Goal: Browse casually

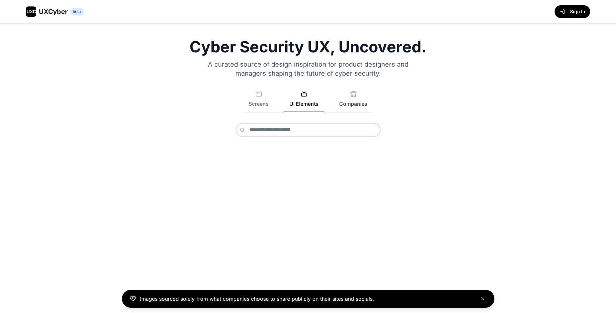
click at [346, 101] on button "Companies" at bounding box center [353, 101] width 38 height 21
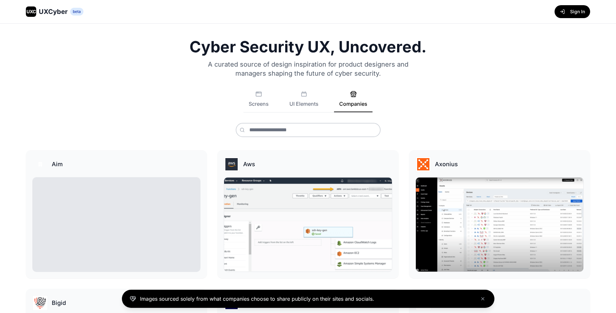
scroll to position [1, 0]
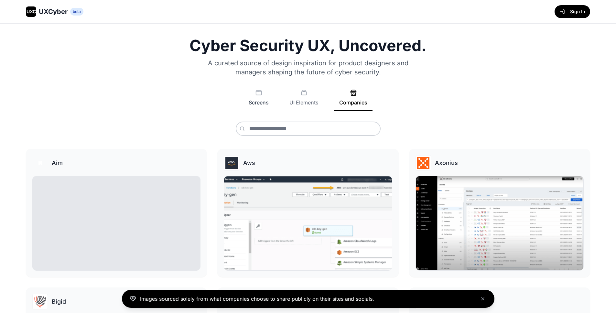
click at [253, 89] on div "Cyber Security UX, Uncovered. A curated source of design inspiration for produc…" at bounding box center [308, 87] width 564 height 98
click at [258, 98] on button "Screens" at bounding box center [258, 100] width 30 height 21
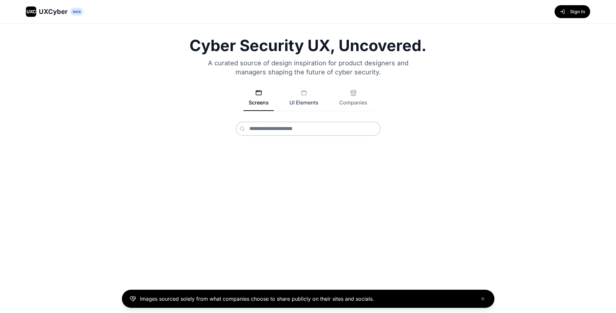
click at [304, 102] on button "UI Elements" at bounding box center [303, 100] width 39 height 21
click at [303, 126] on input "text" at bounding box center [308, 129] width 145 height 14
click at [364, 93] on button "Companies" at bounding box center [353, 100] width 38 height 21
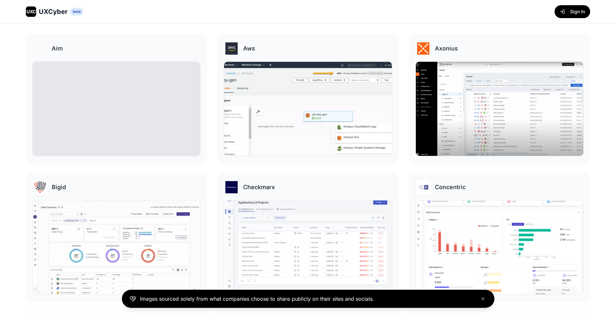
scroll to position [280, 0]
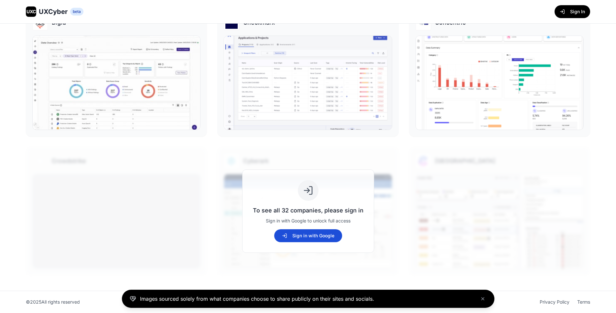
click at [316, 235] on button "Sign in with Google" at bounding box center [308, 235] width 68 height 13
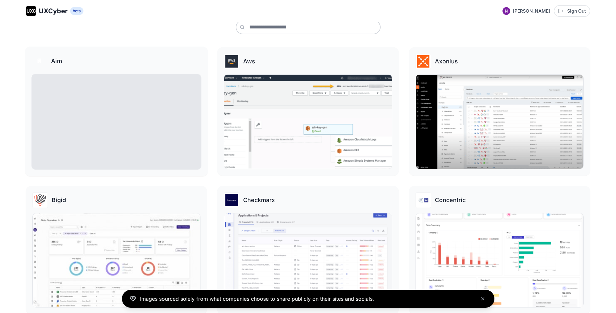
scroll to position [0, 0]
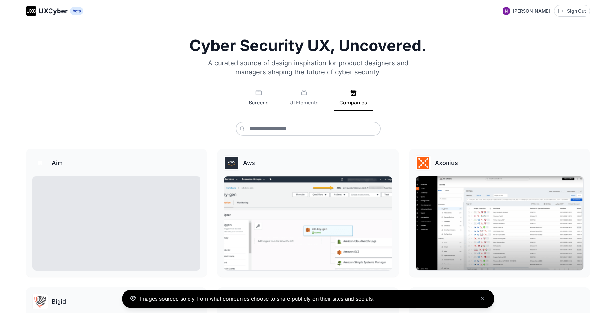
click at [265, 97] on button "Screens" at bounding box center [258, 100] width 30 height 21
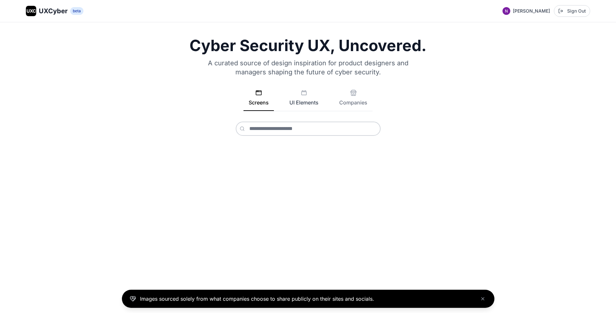
click at [307, 100] on button "UI Elements" at bounding box center [303, 100] width 39 height 21
click at [368, 93] on button "Companies" at bounding box center [353, 100] width 38 height 21
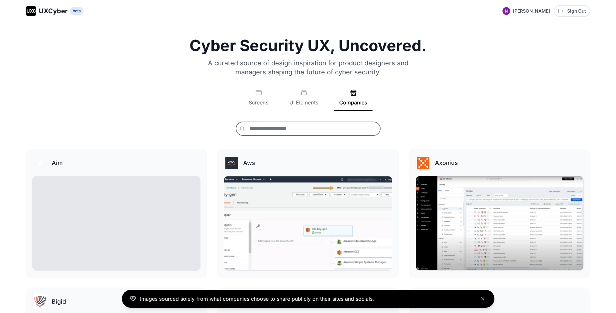
click at [329, 126] on input "text" at bounding box center [308, 129] width 145 height 14
type input "*"
type input "*******"
click at [318, 97] on button "UI Elements" at bounding box center [303, 100] width 39 height 21
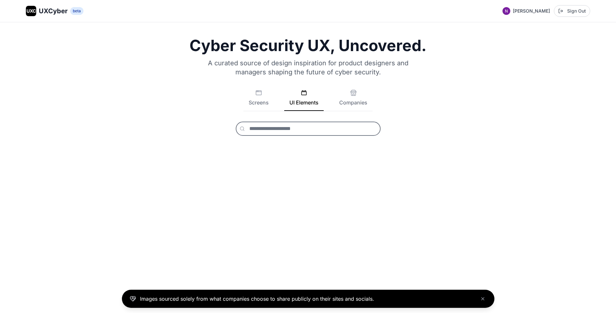
click at [304, 124] on input "text" at bounding box center [308, 129] width 145 height 14
type input "*******"
click at [485, 299] on button "Close banner" at bounding box center [483, 299] width 8 height 8
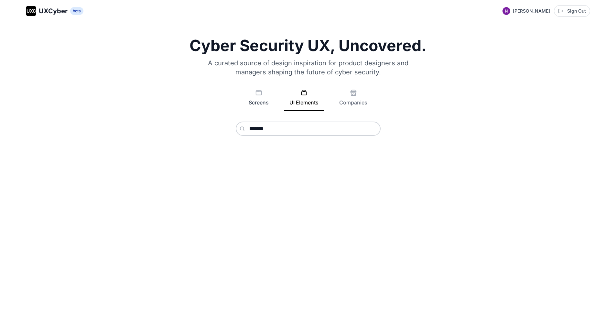
click at [250, 102] on button "Screens" at bounding box center [258, 100] width 30 height 21
click at [296, 133] on input "text" at bounding box center [308, 129] width 145 height 14
